Goal: Task Accomplishment & Management: Manage account settings

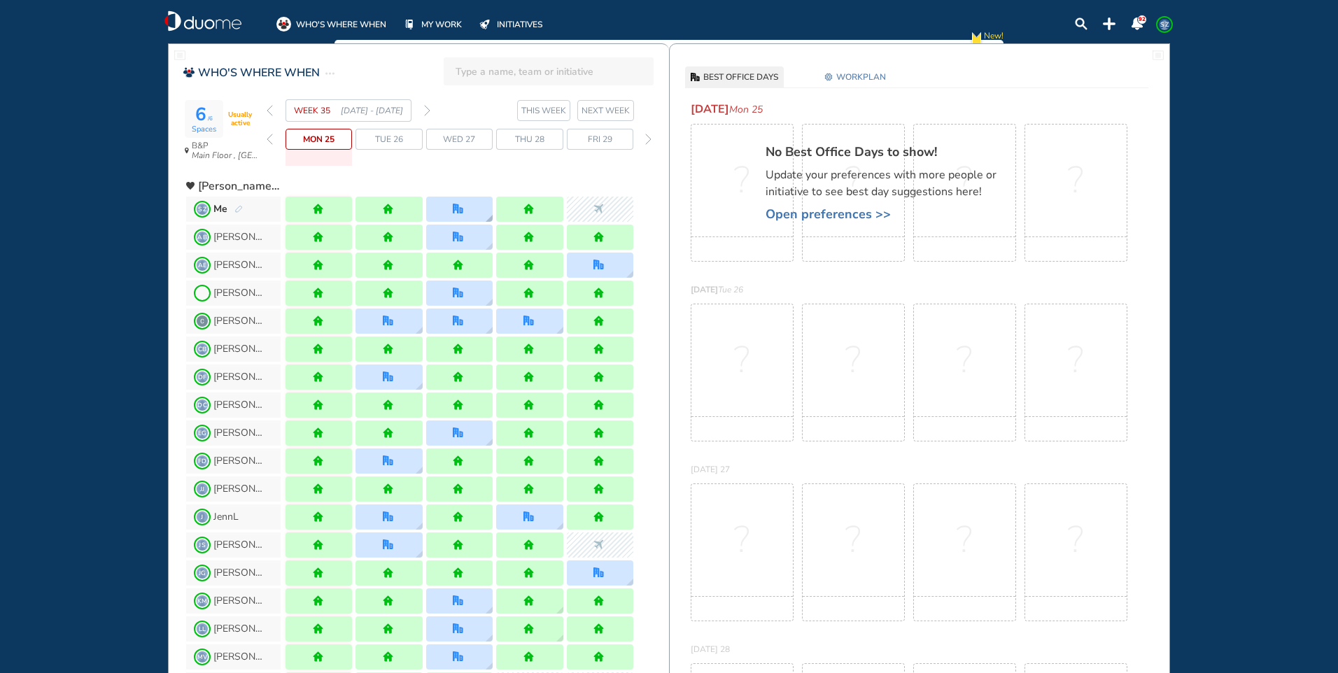
click at [473, 204] on div at bounding box center [459, 209] width 66 height 25
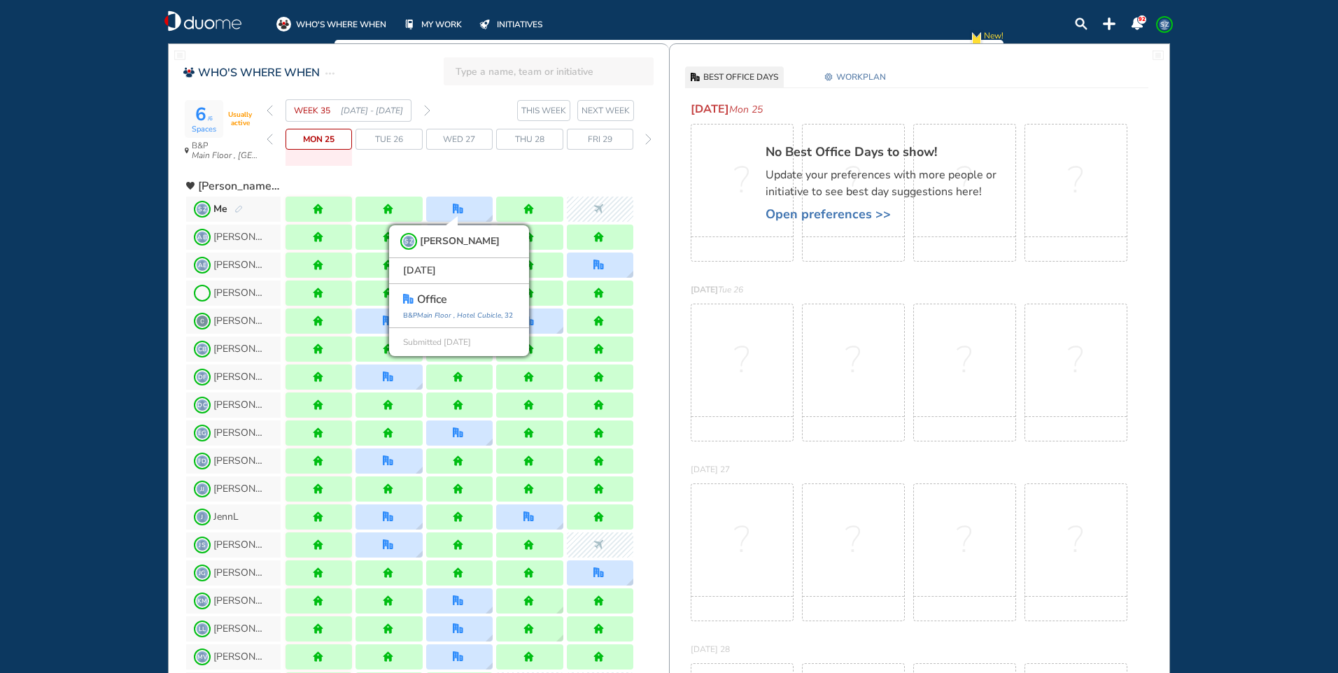
click at [104, 87] on div "WHO'S WHERE WHEN MY WORK INITIATIVES 92 SZ New! NOTIFICATIONS All Location Task…" at bounding box center [669, 336] width 1338 height 673
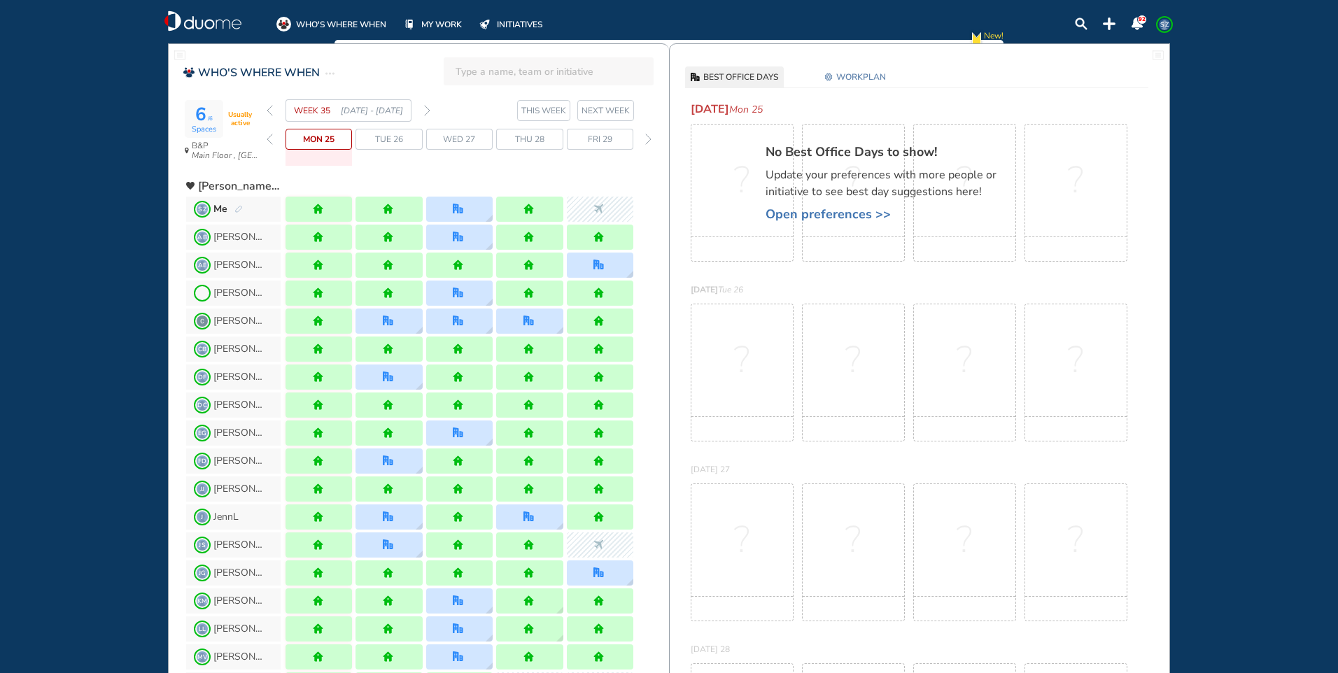
click at [428, 110] on img "forward week" at bounding box center [427, 110] width 6 height 11
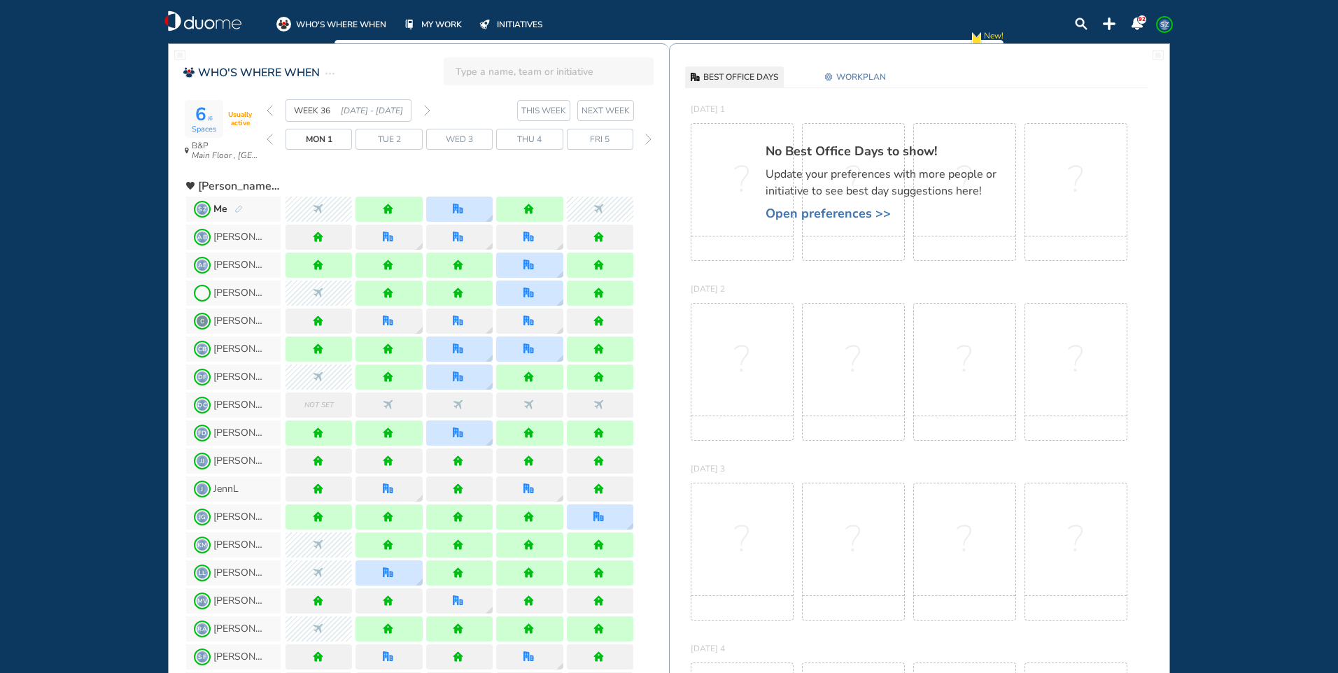
click at [428, 111] on img "forward week" at bounding box center [427, 110] width 6 height 11
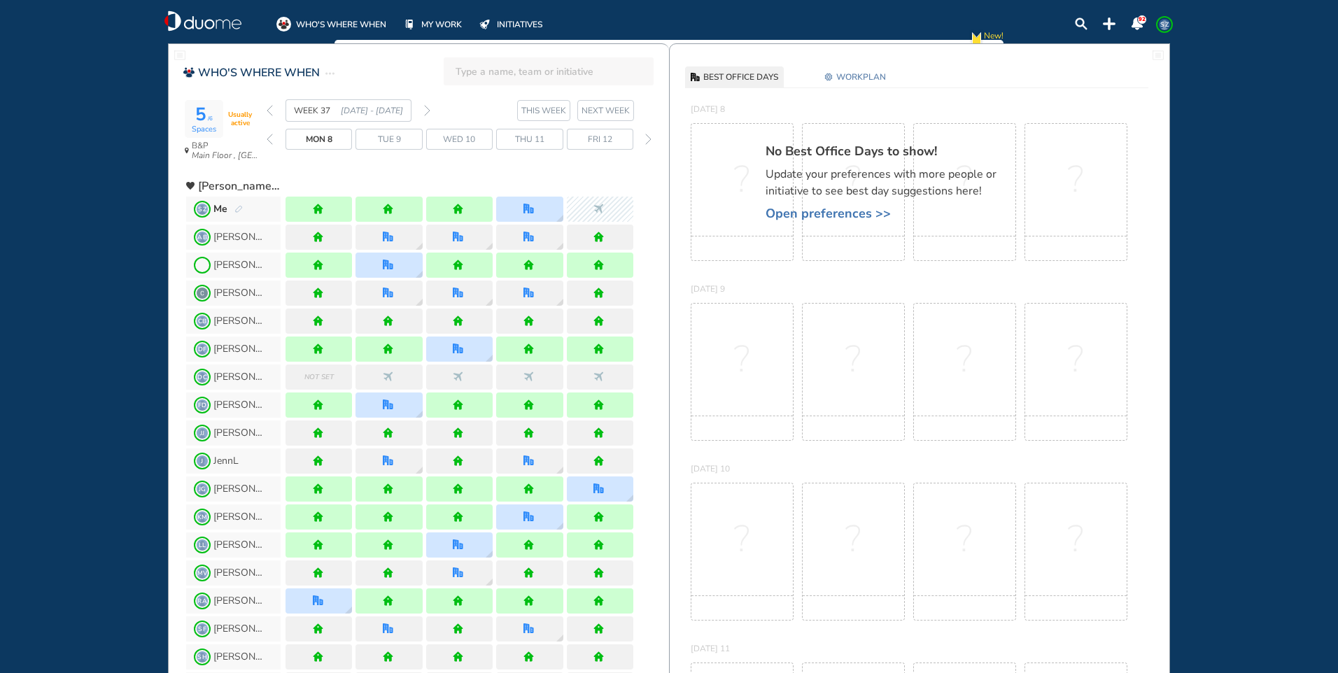
click at [428, 111] on img "forward week" at bounding box center [427, 110] width 6 height 11
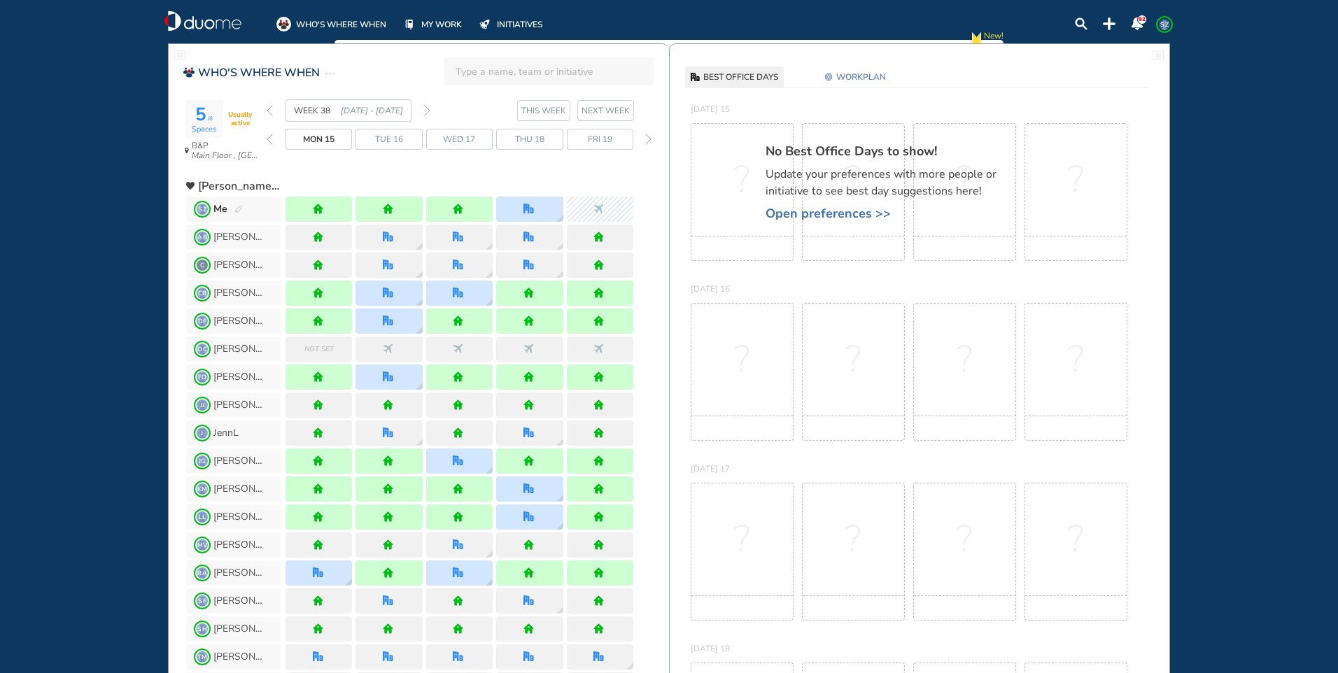
click at [428, 111] on img "forward week" at bounding box center [427, 110] width 6 height 11
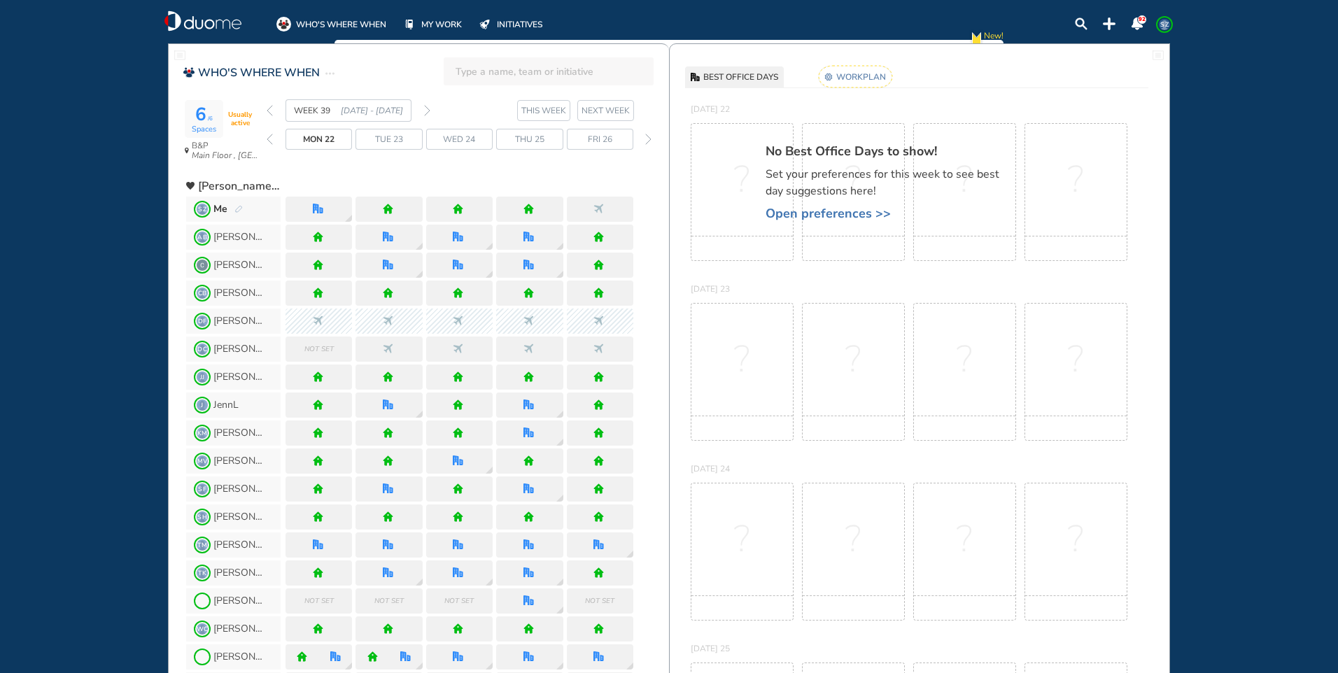
click at [856, 71] on rect at bounding box center [855, 77] width 73 height 22
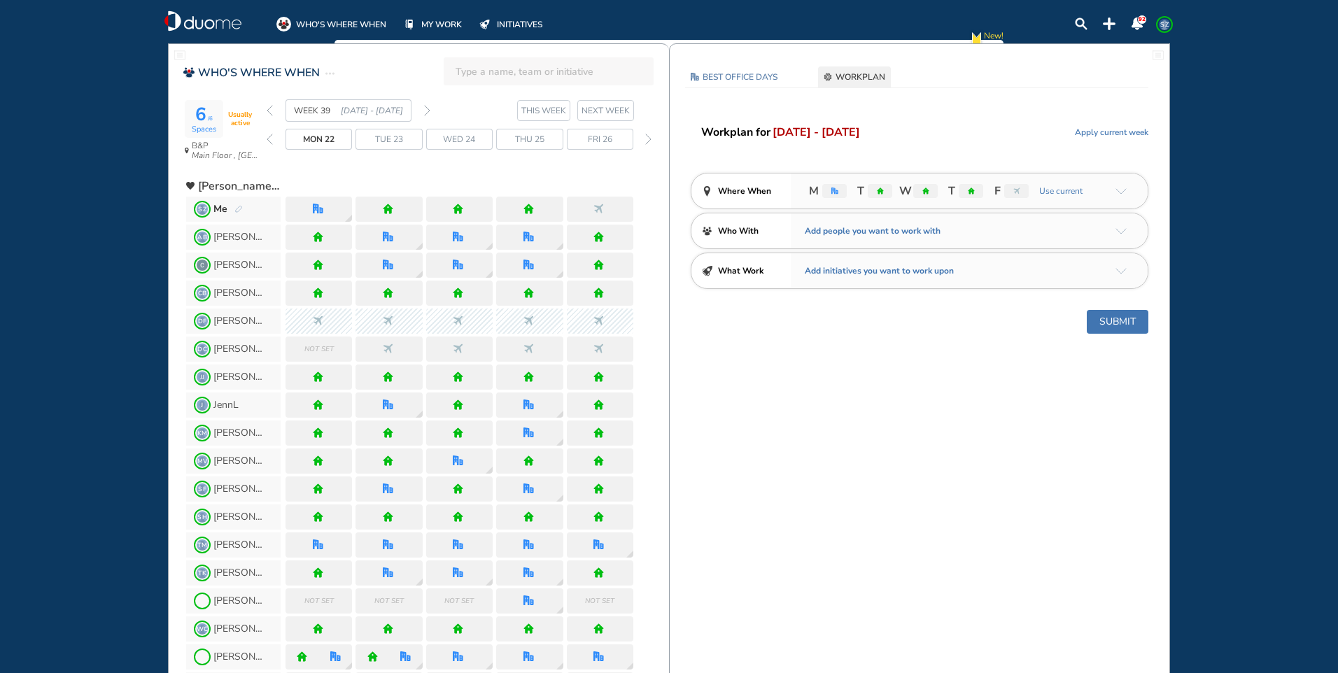
click at [1121, 189] on img "arrow-down-a5b4c4" at bounding box center [1120, 191] width 11 height 6
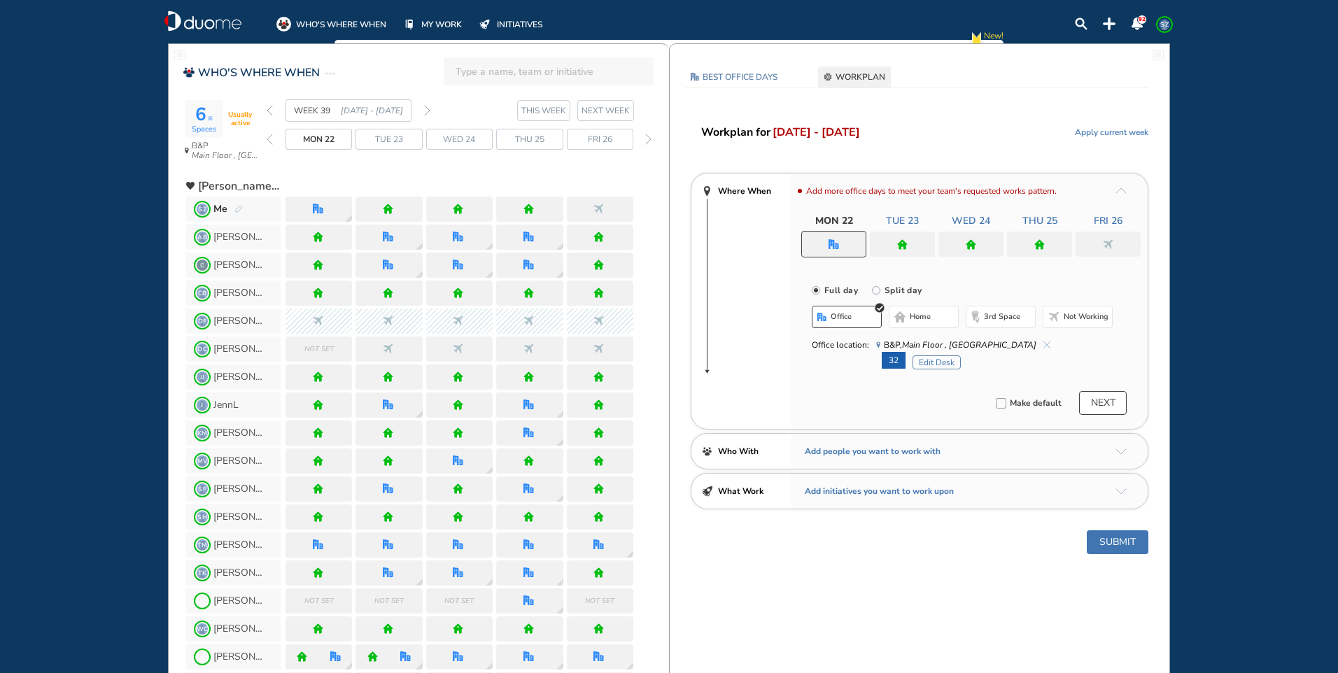
click at [977, 242] on div at bounding box center [970, 244] width 65 height 25
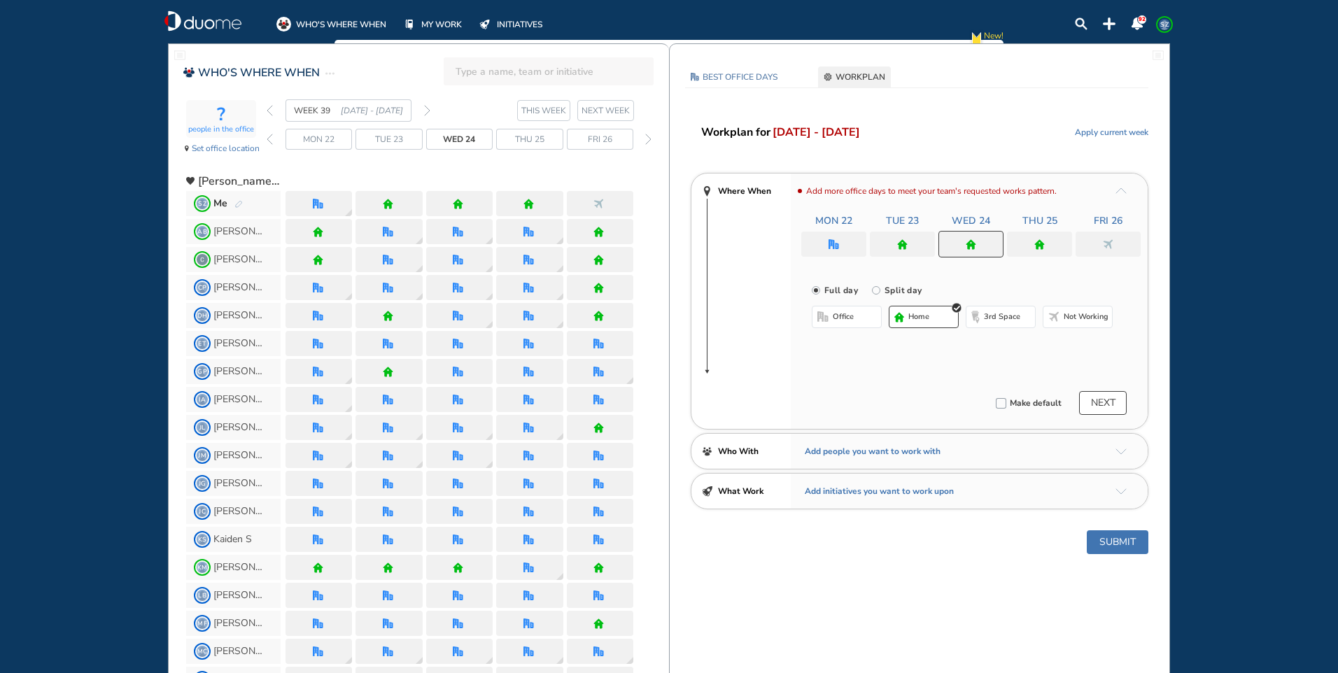
click at [852, 316] on span "office" at bounding box center [843, 316] width 21 height 11
click at [868, 345] on button "Select location" at bounding box center [849, 345] width 56 height 14
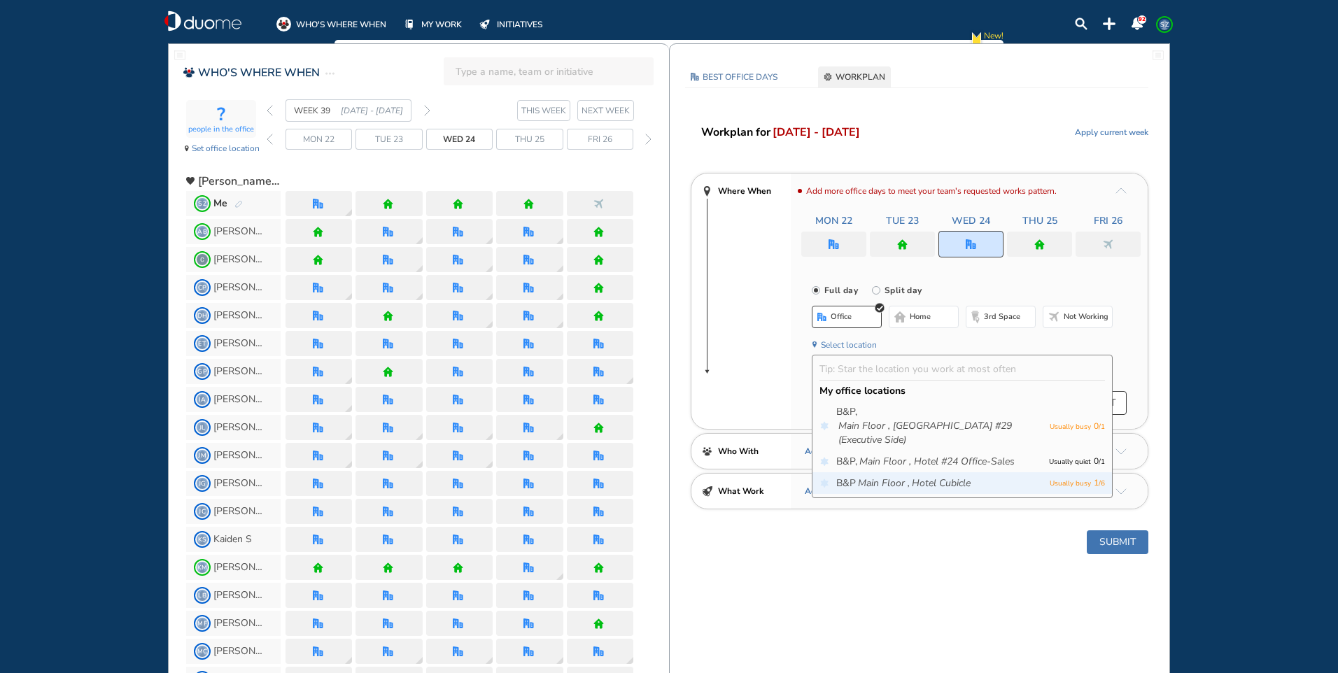
click at [988, 486] on span "B&P Main Floor , Hotel Cubicle" at bounding box center [939, 484] width 206 height 14
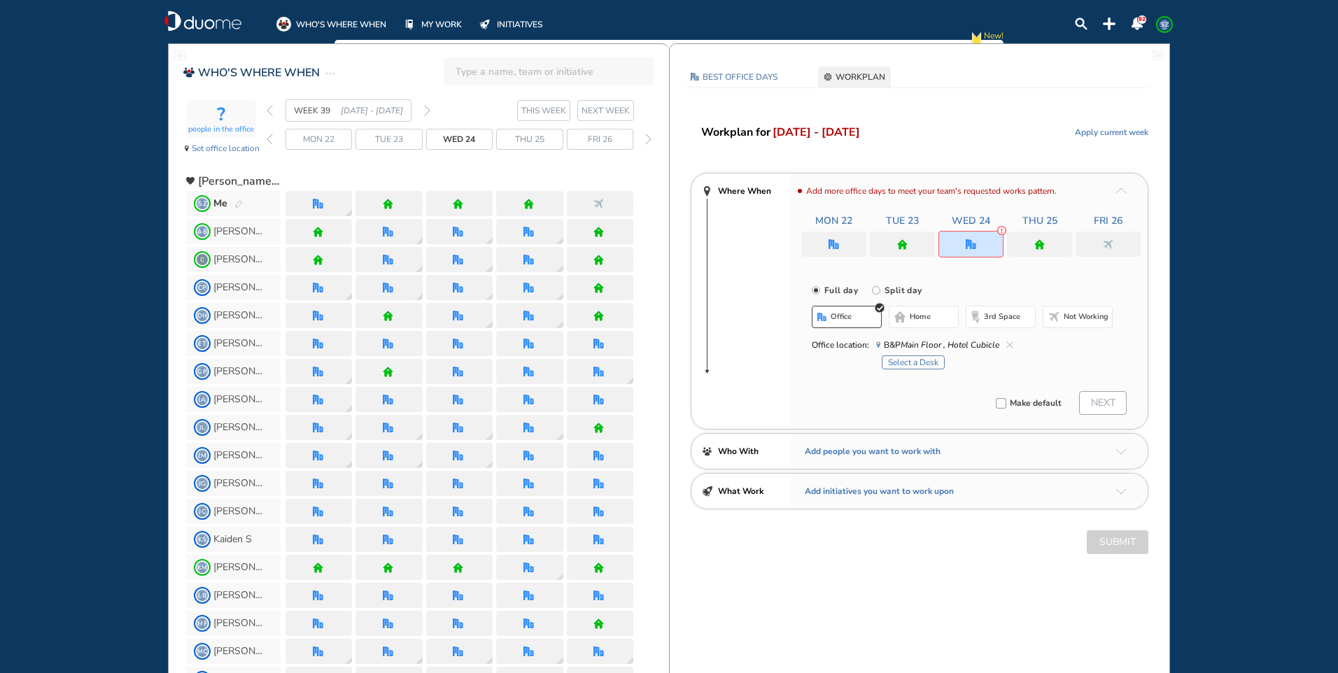
click at [926, 363] on button "Select a Desk" at bounding box center [913, 362] width 63 height 14
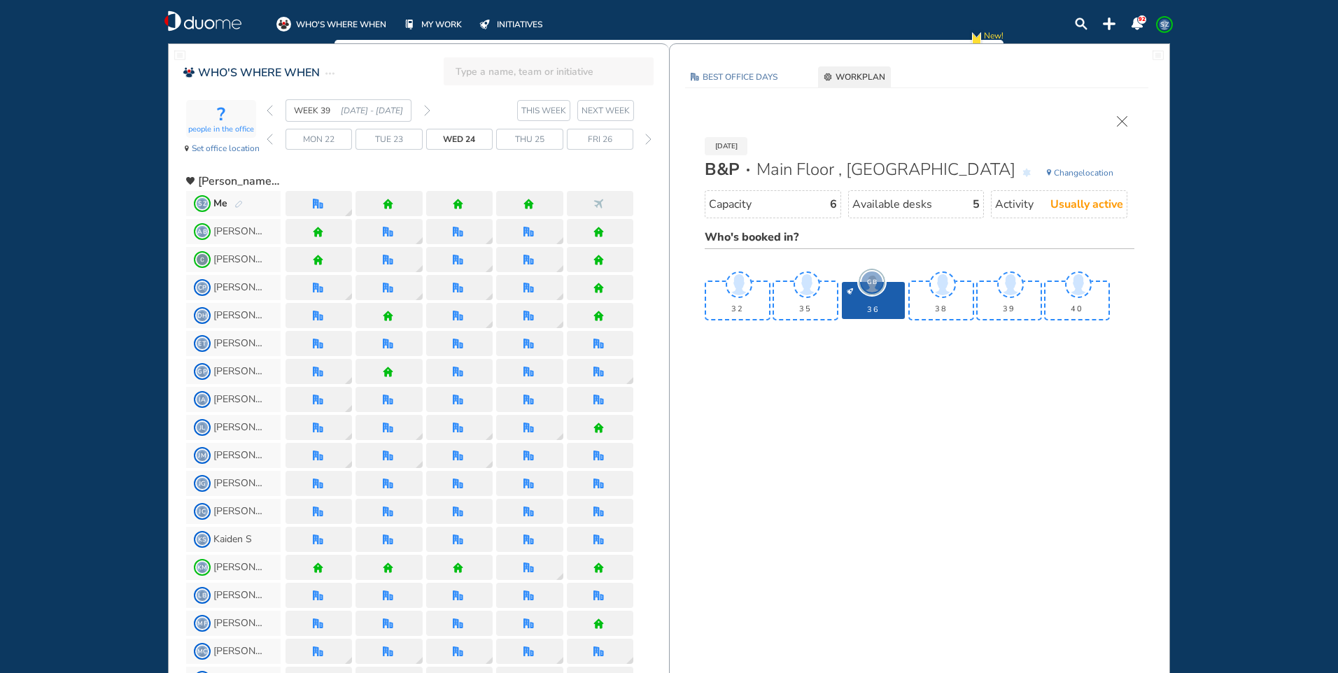
click at [873, 287] on span "GB" at bounding box center [871, 281] width 21 height 21
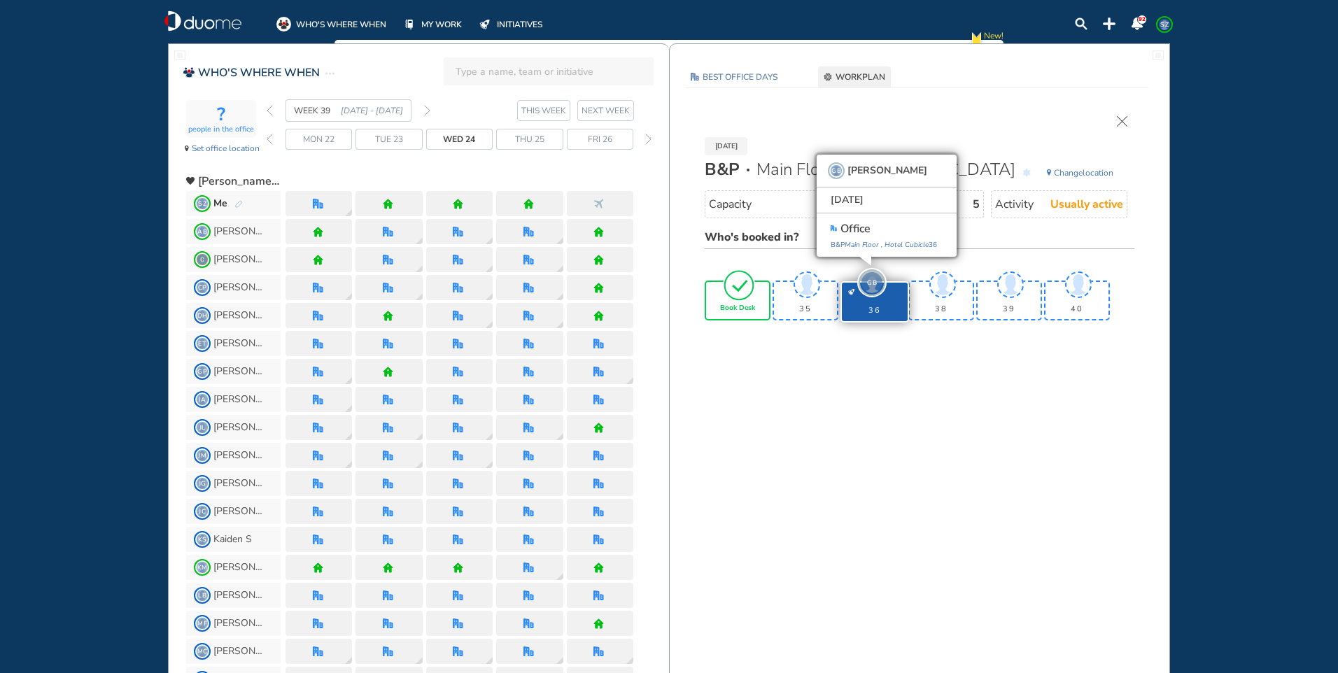
click at [733, 283] on img "tick-rounded-outline" at bounding box center [739, 285] width 32 height 33
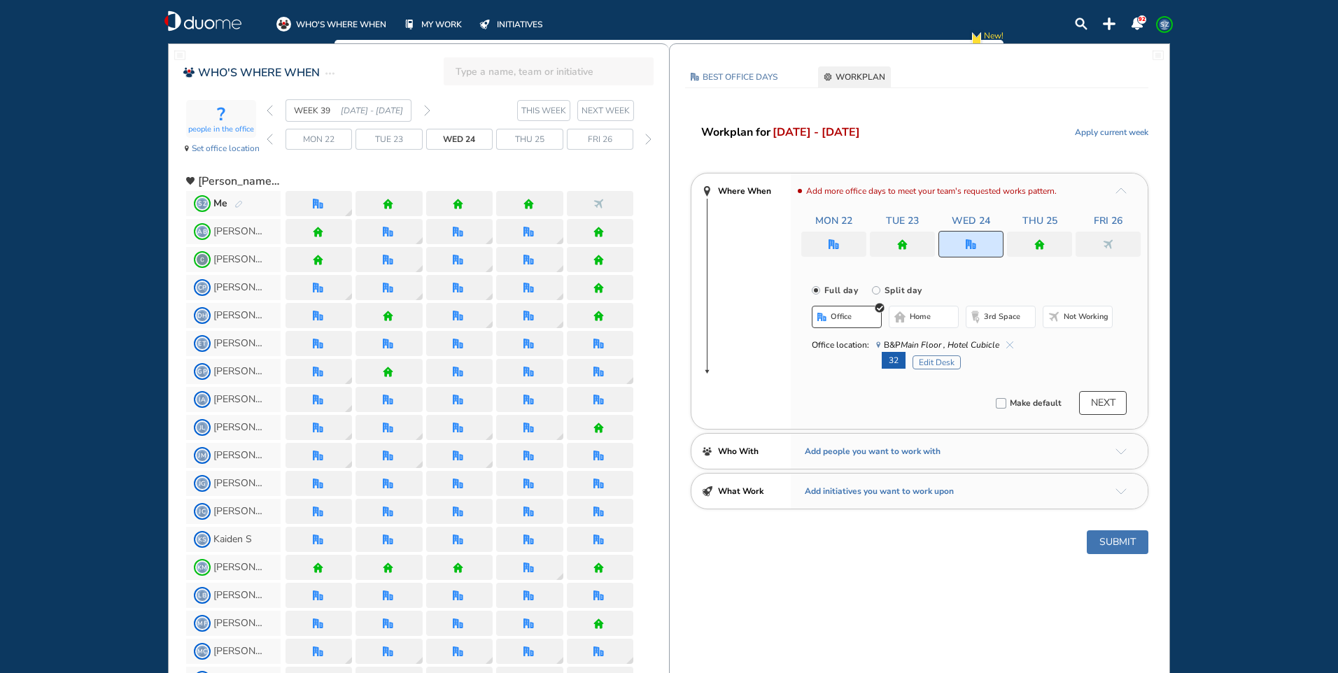
click at [835, 246] on img "office" at bounding box center [833, 244] width 10 height 10
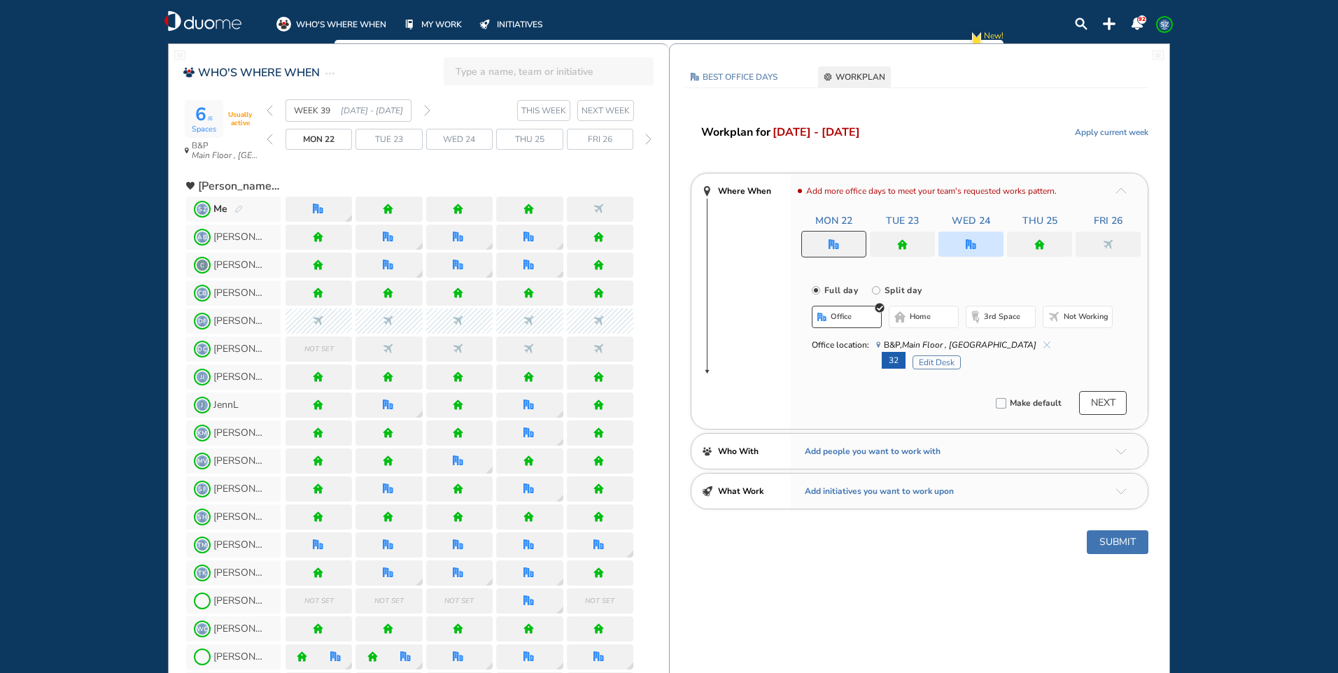
click at [1043, 346] on img "cross-thin-blue" at bounding box center [1046, 344] width 7 height 7
click at [1095, 318] on span "Not working" at bounding box center [1086, 316] width 45 height 11
click at [852, 311] on span "office" at bounding box center [843, 316] width 21 height 11
click at [858, 345] on button "Select location" at bounding box center [849, 345] width 56 height 14
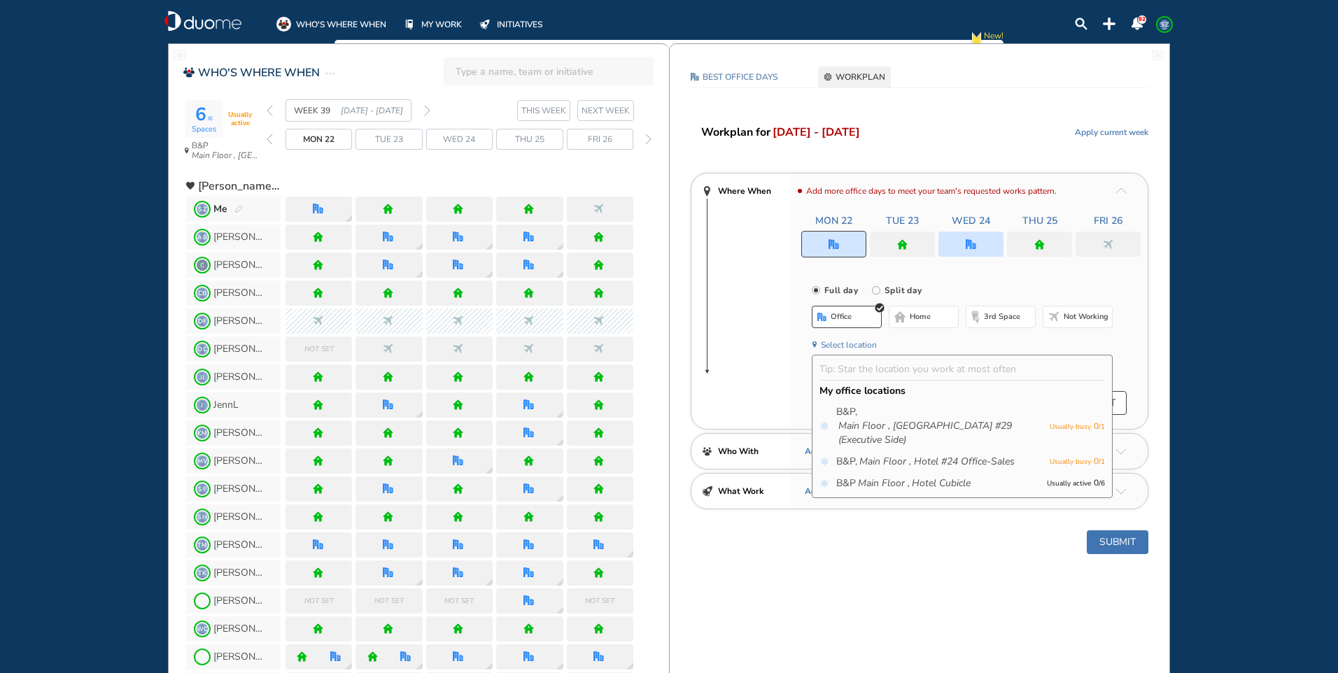
click at [910, 313] on span "home" at bounding box center [920, 316] width 21 height 11
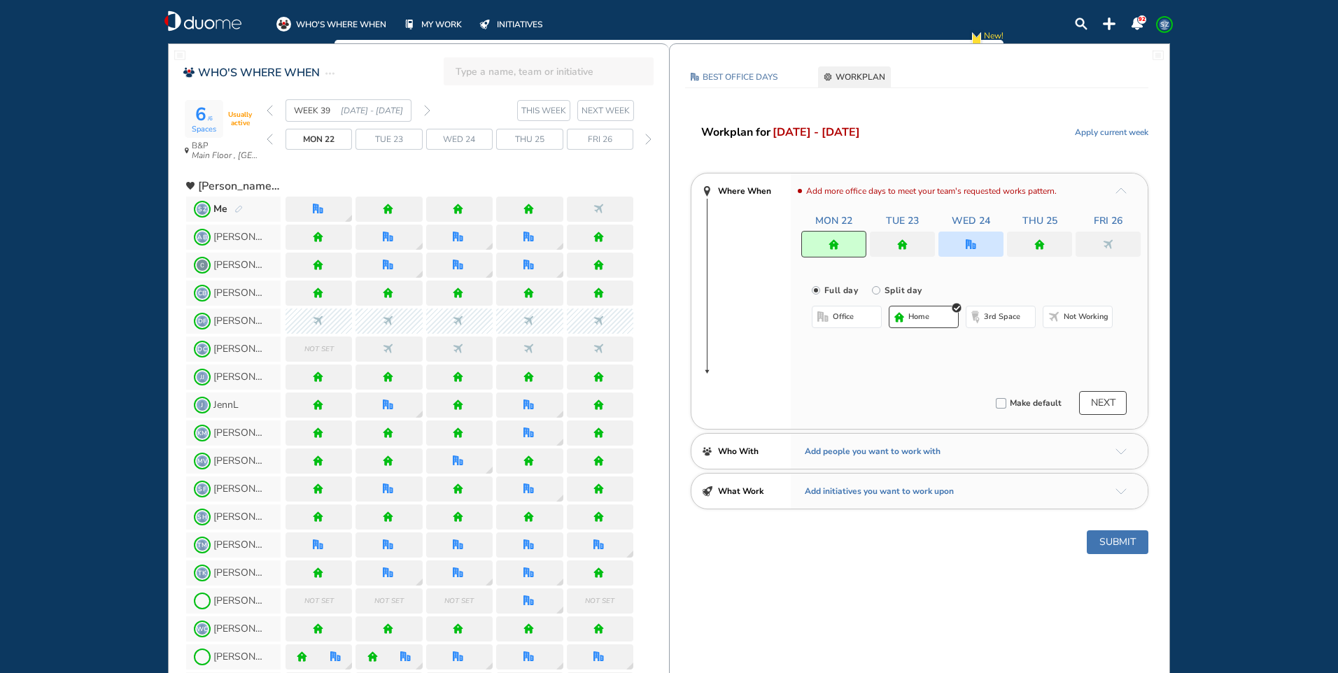
click at [911, 241] on div at bounding box center [902, 244] width 65 height 25
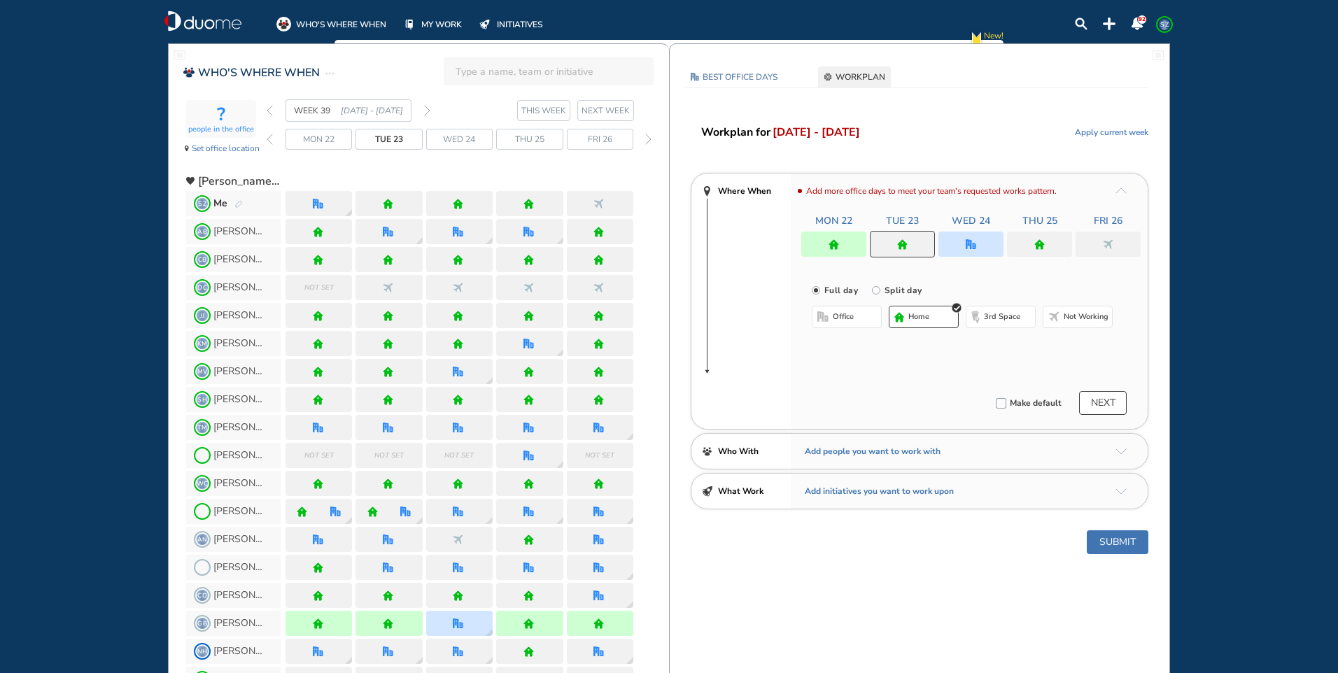
click at [924, 312] on span "home" at bounding box center [918, 316] width 21 height 11
click at [957, 249] on div at bounding box center [970, 244] width 65 height 25
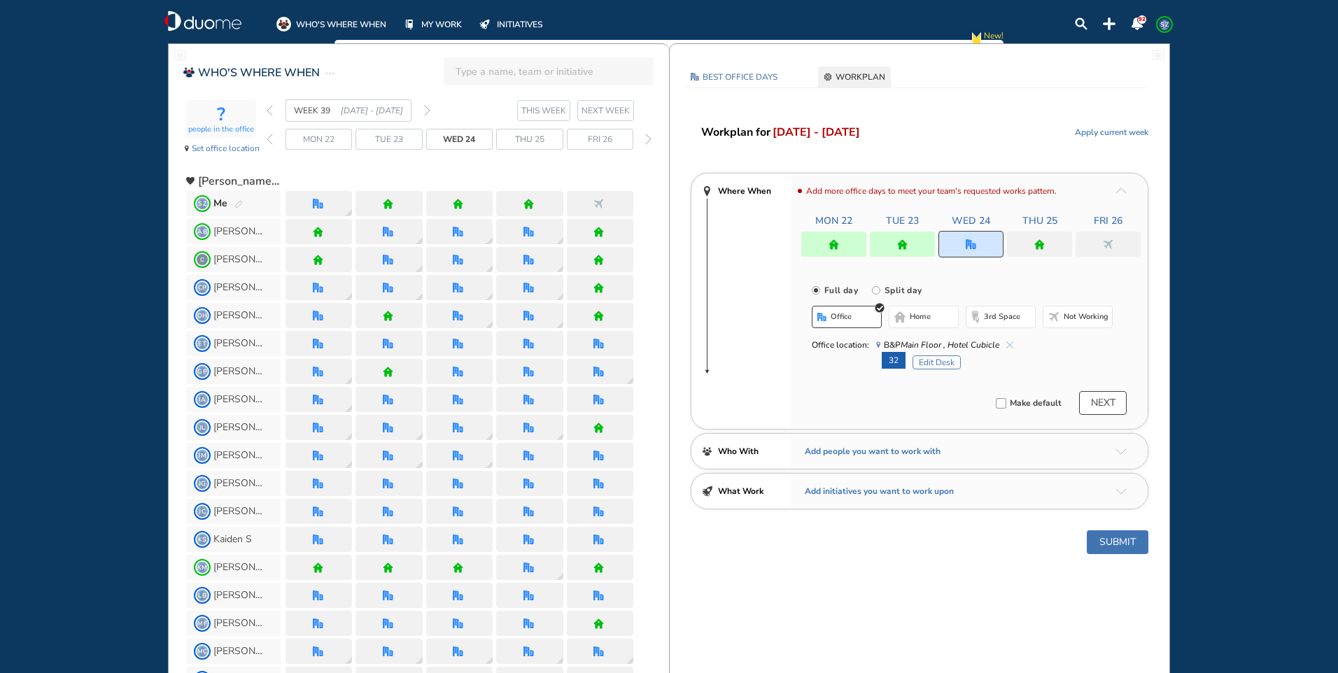
click at [1030, 241] on div at bounding box center [1039, 244] width 65 height 25
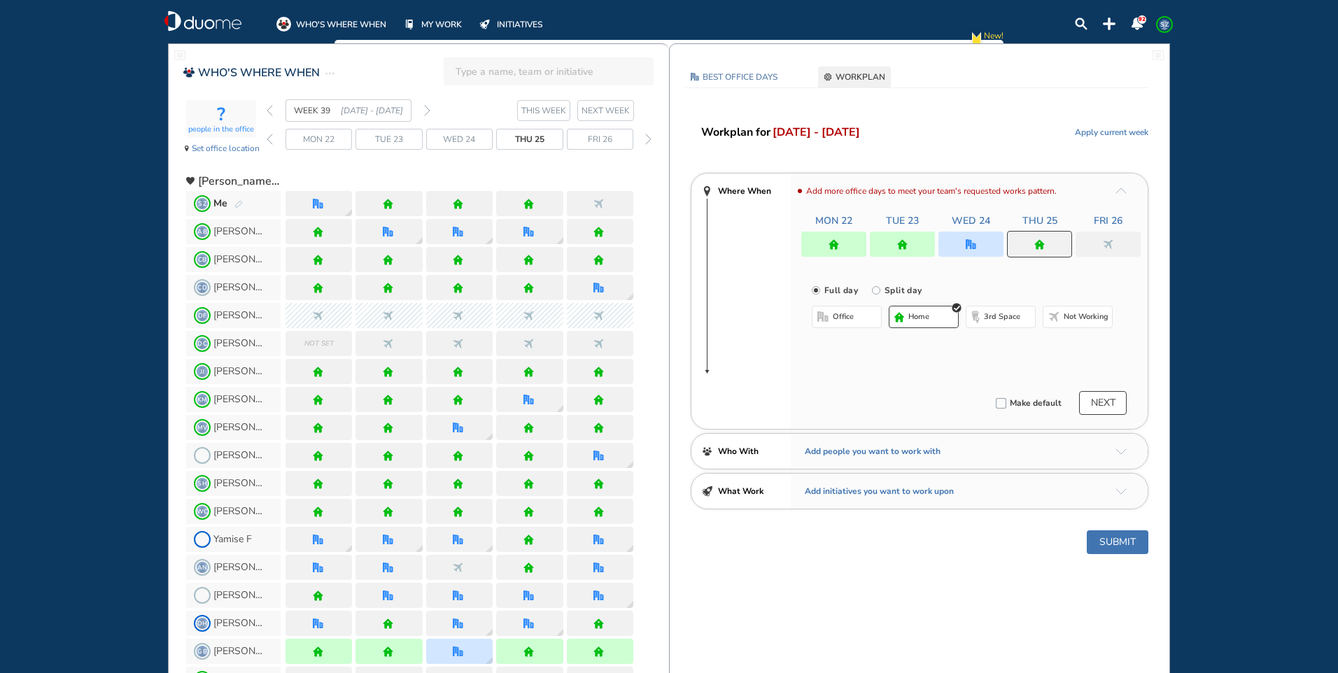
click at [920, 306] on button "home" at bounding box center [924, 317] width 70 height 22
drag, startPoint x: 1096, startPoint y: 243, endPoint x: 1078, endPoint y: 257, distance: 23.0
click at [1099, 243] on div at bounding box center [1107, 244] width 65 height 25
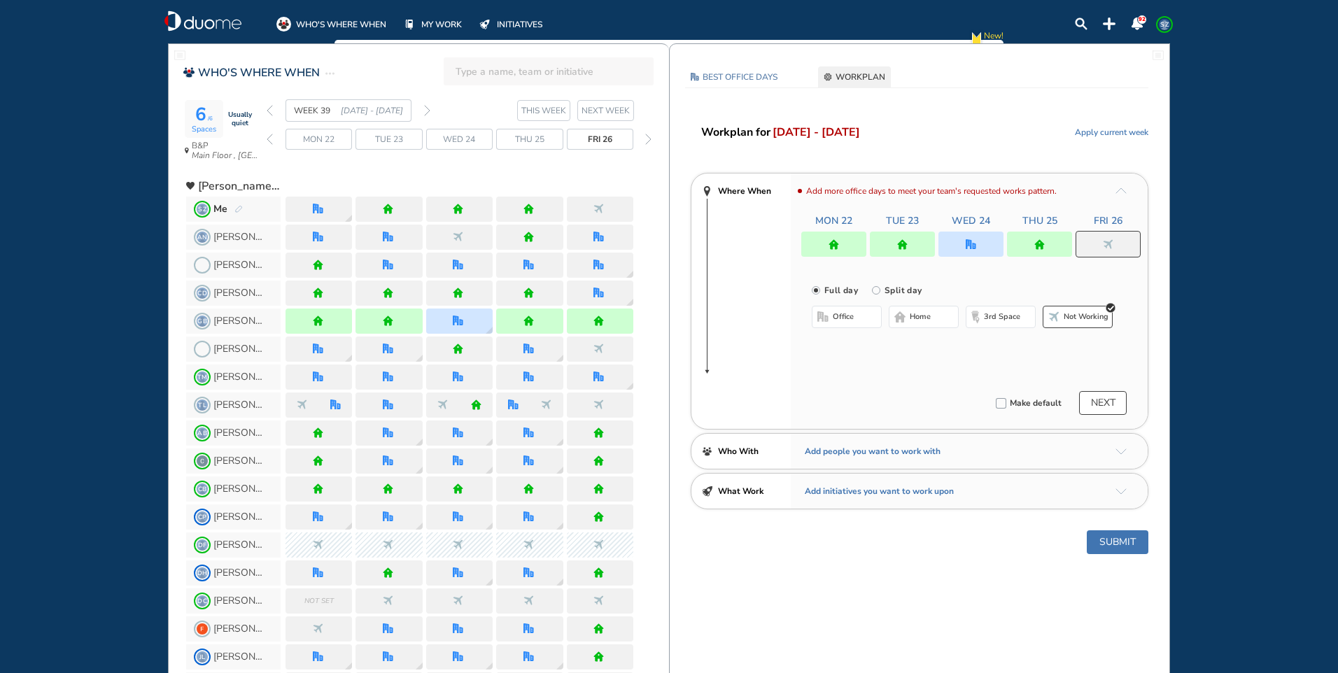
click at [1087, 321] on span "Not working" at bounding box center [1086, 316] width 45 height 11
click at [840, 318] on span "office" at bounding box center [843, 316] width 21 height 11
click at [1010, 341] on img "cross-thin-blue" at bounding box center [1009, 344] width 7 height 7
click at [1109, 241] on img "office" at bounding box center [1108, 244] width 10 height 10
click at [1097, 312] on span "Not working" at bounding box center [1086, 316] width 45 height 11
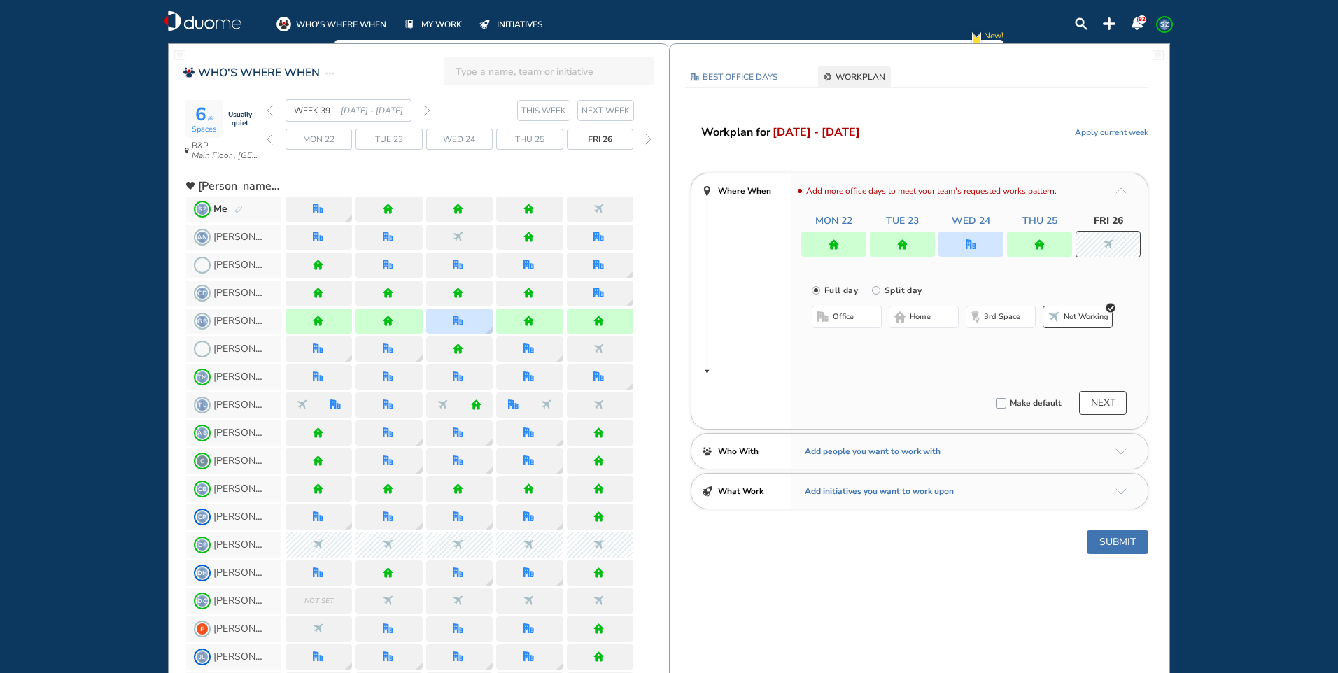
click at [838, 320] on span "office" at bounding box center [843, 316] width 21 height 11
click at [1113, 248] on img "office" at bounding box center [1108, 244] width 10 height 10
click at [1095, 315] on span "Not working" at bounding box center [1086, 316] width 45 height 11
click at [977, 243] on div at bounding box center [970, 244] width 65 height 25
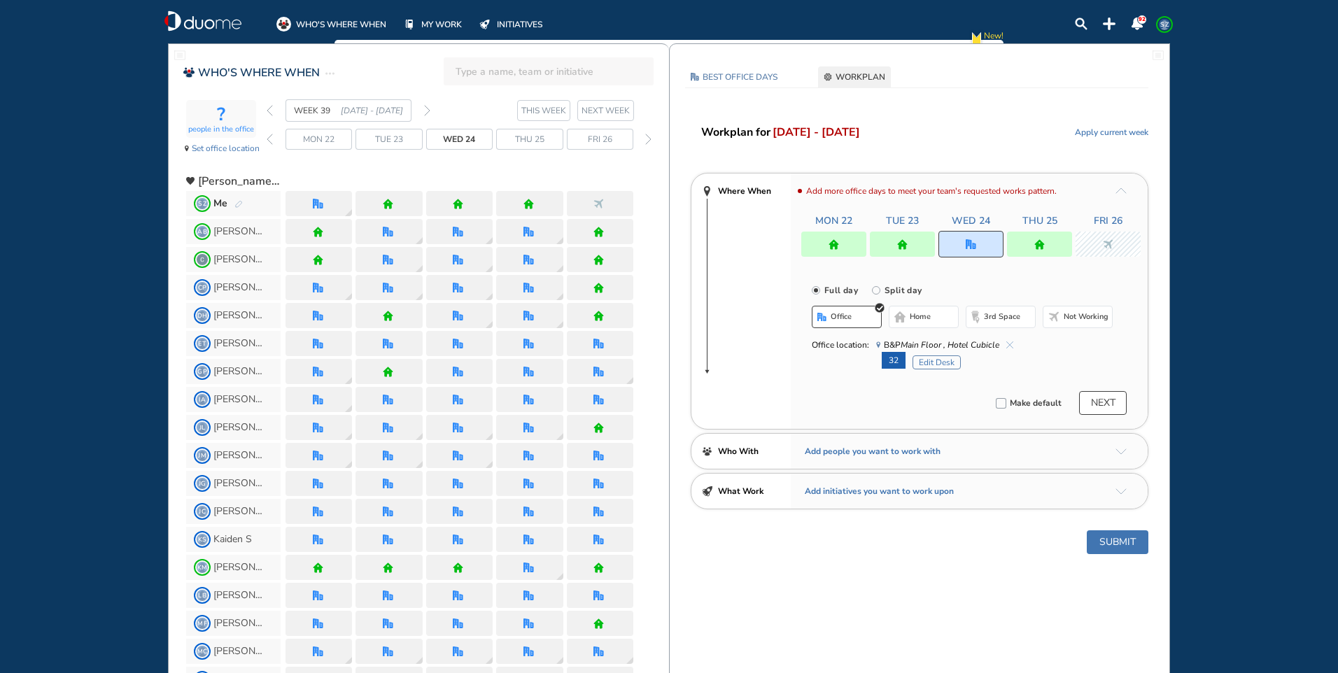
click at [1133, 542] on button "Submit" at bounding box center [1118, 542] width 62 height 24
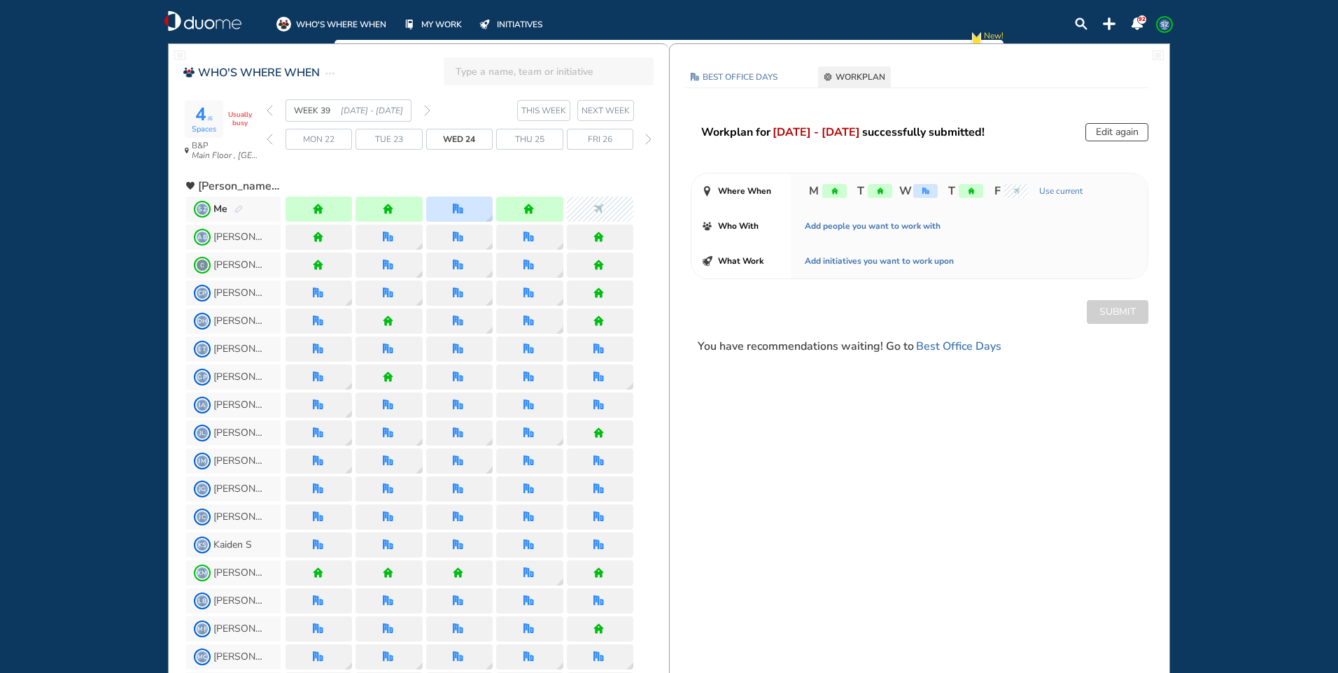
click at [451, 138] on span "Wed 24" at bounding box center [459, 139] width 32 height 14
click at [213, 108] on div "4 /6 Spaces" at bounding box center [204, 119] width 38 height 38
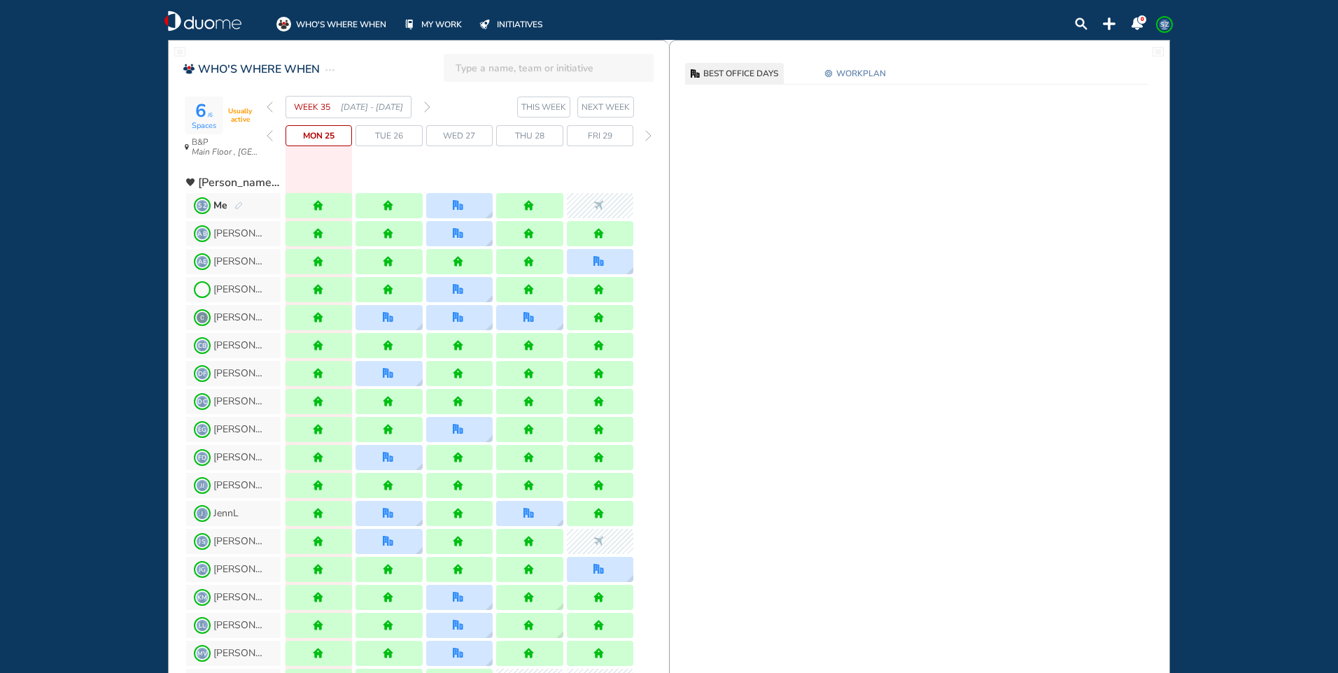
click at [426, 106] on img "forward week" at bounding box center [427, 106] width 6 height 11
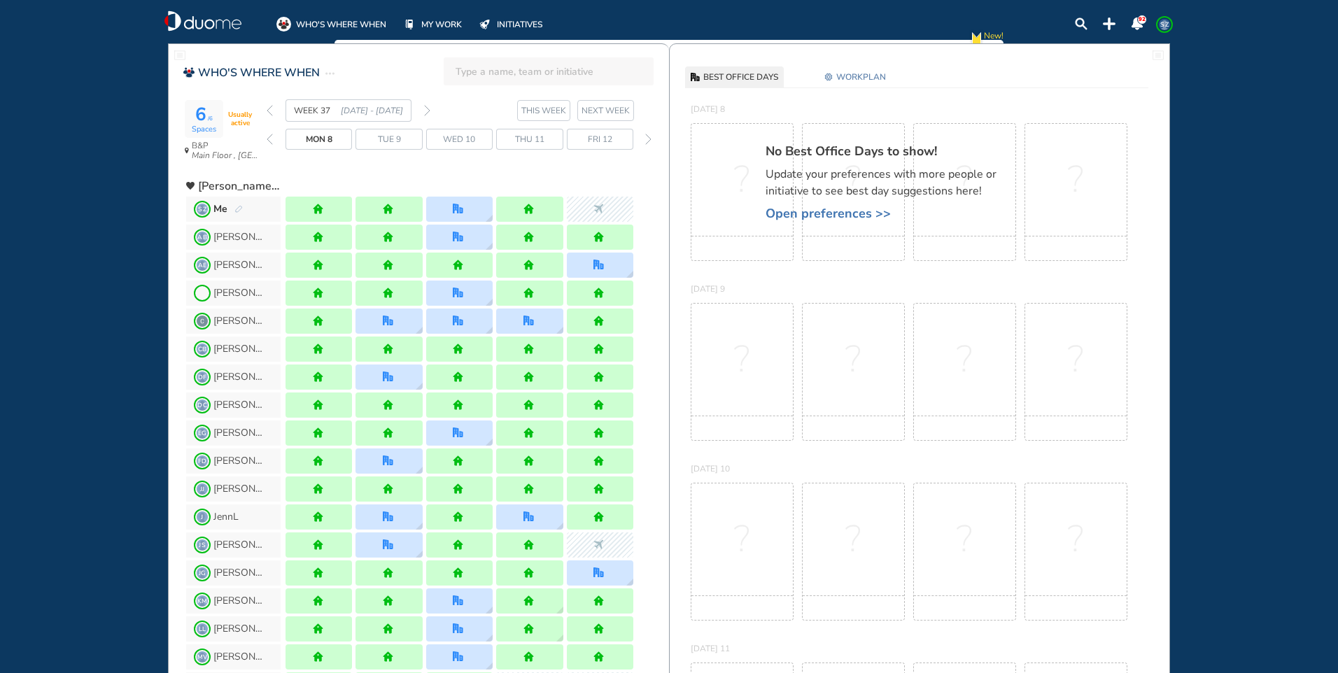
click at [429, 108] on img "forward week" at bounding box center [427, 110] width 6 height 11
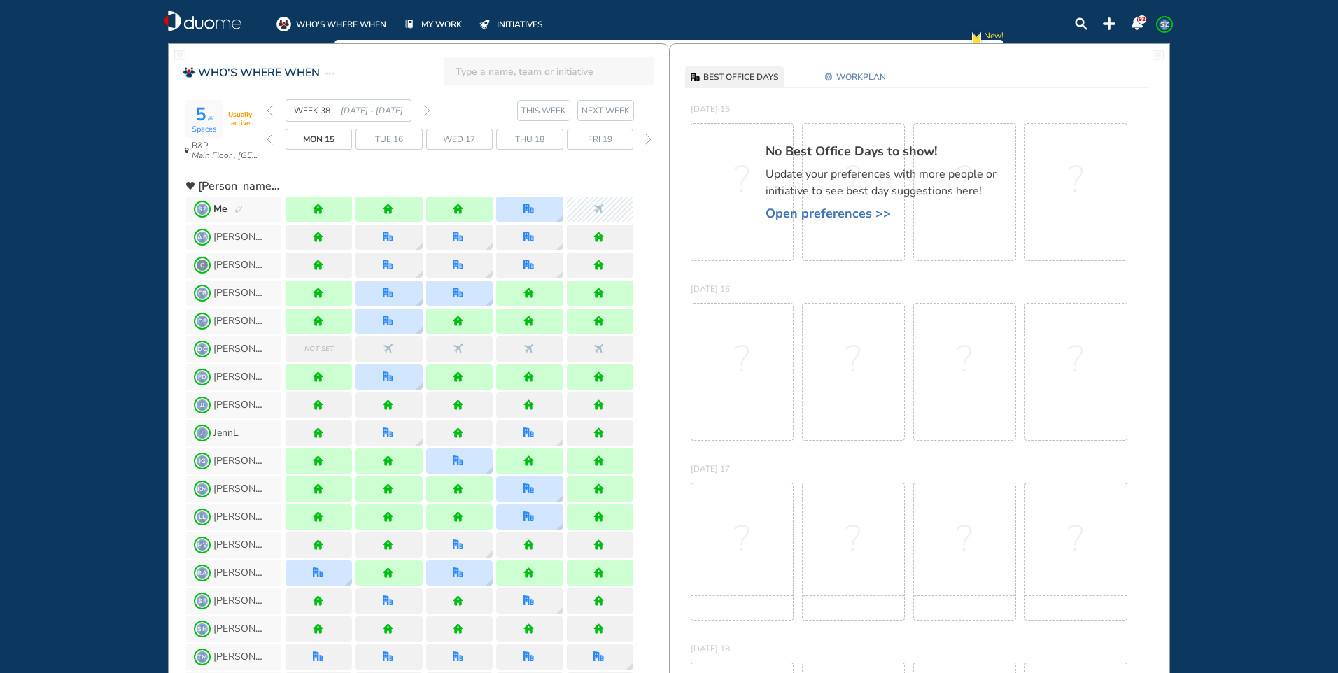
drag, startPoint x: 430, startPoint y: 108, endPoint x: 418, endPoint y: 45, distance: 64.1
click at [430, 109] on img "forward week" at bounding box center [427, 110] width 6 height 11
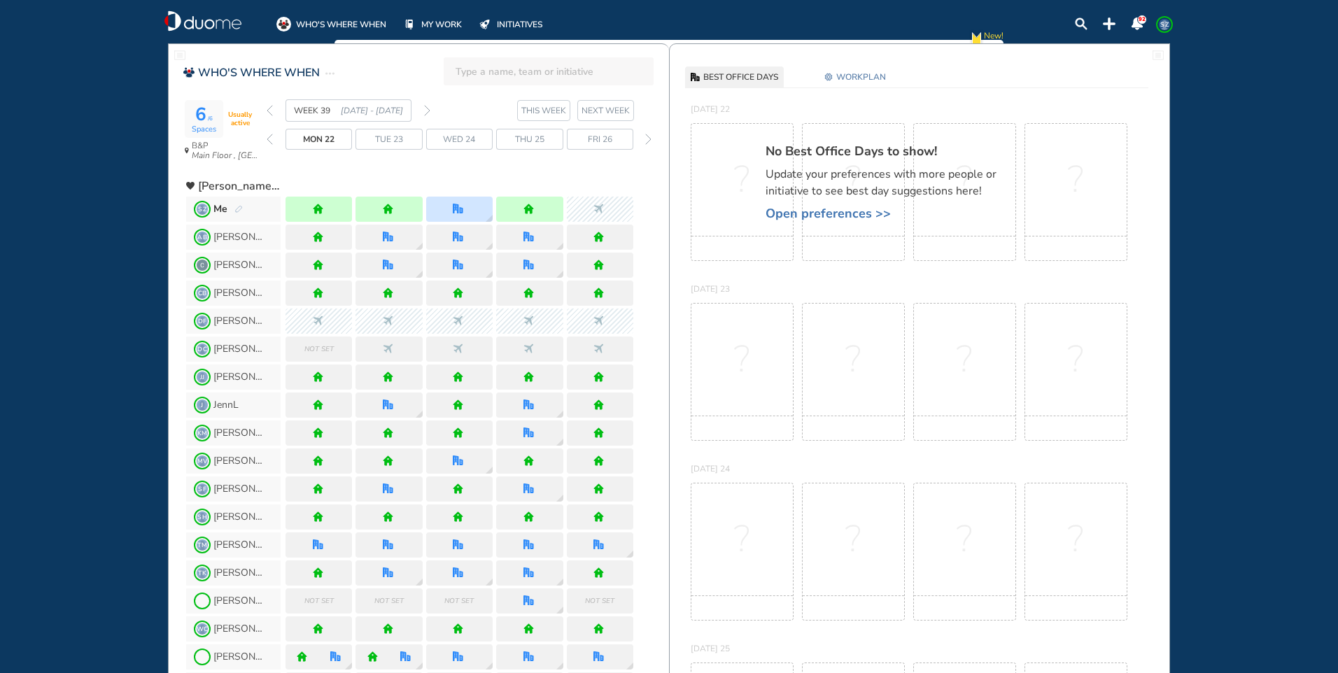
click at [451, 135] on span "Wed 24" at bounding box center [459, 139] width 32 height 14
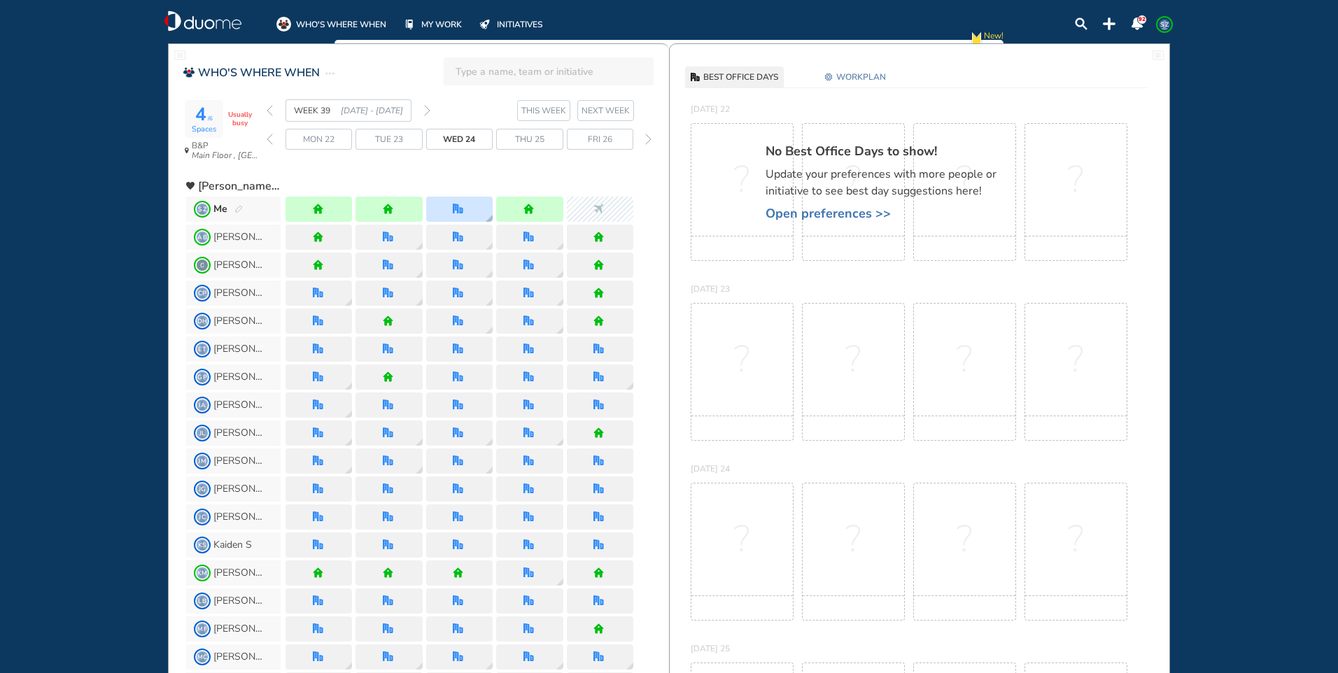
click at [465, 208] on div at bounding box center [459, 209] width 13 height 10
